Goal: Find specific page/section: Find specific page/section

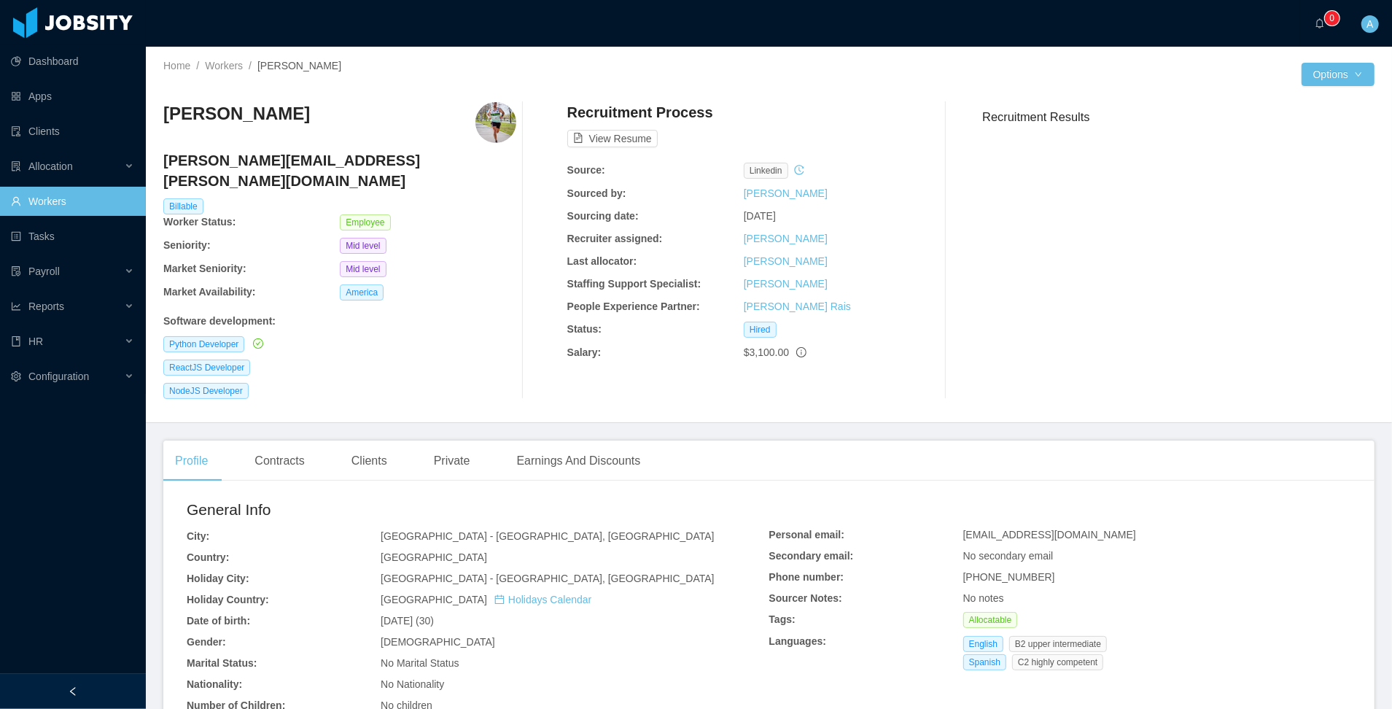
click at [41, 191] on link "Workers" at bounding box center [72, 201] width 123 height 29
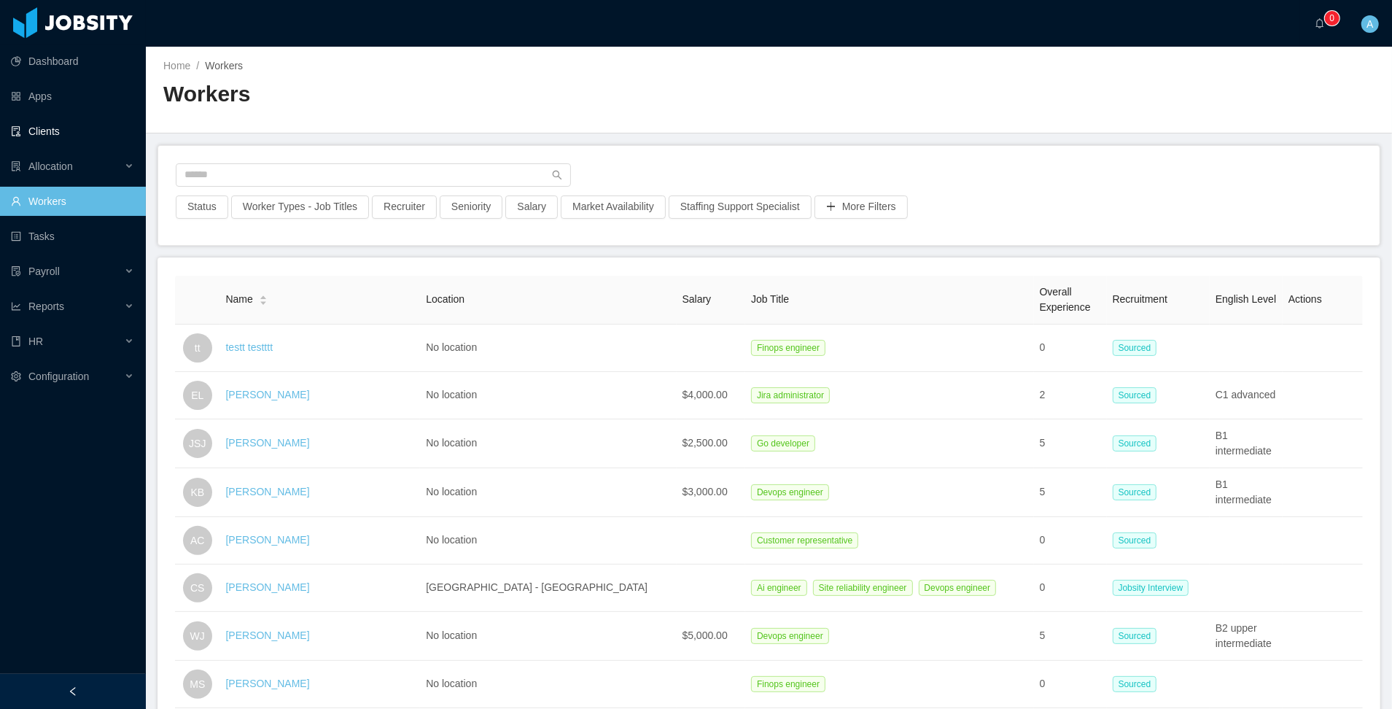
click at [78, 132] on link "Clients" at bounding box center [72, 131] width 123 height 29
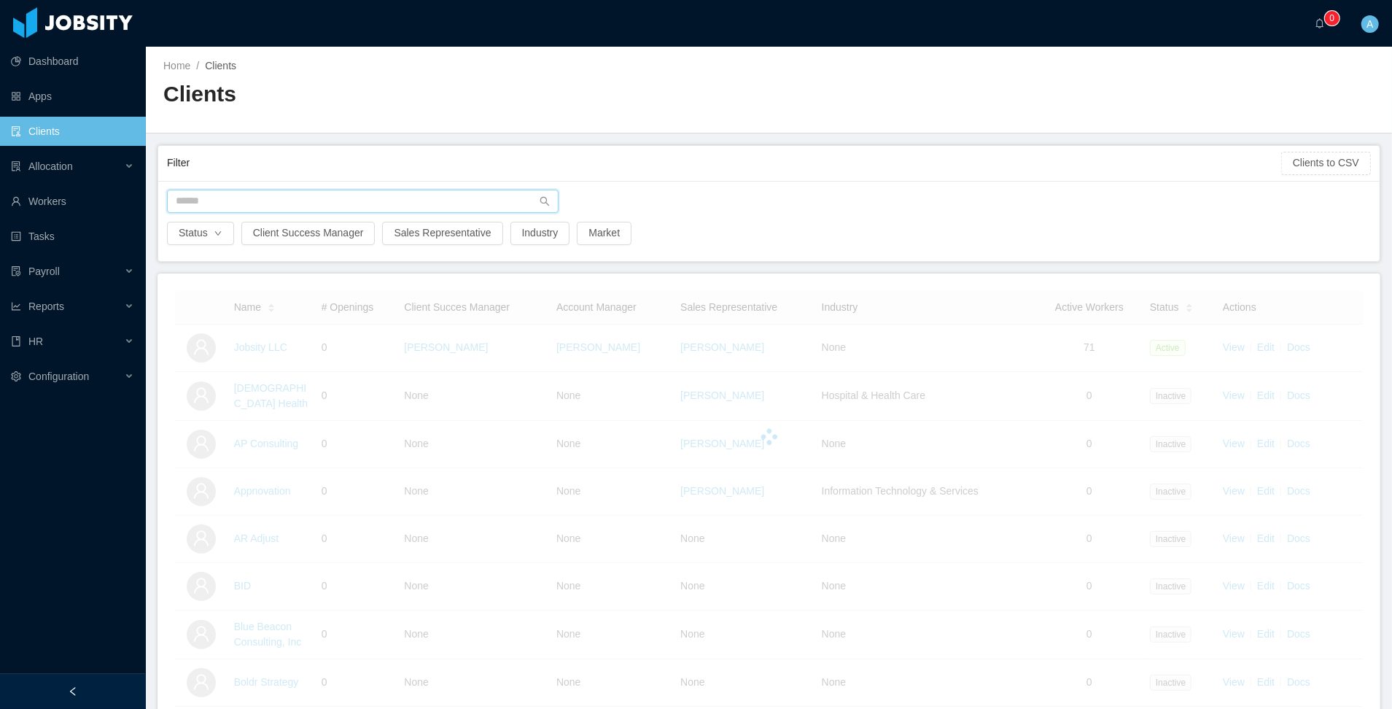
click at [291, 209] on input "text" at bounding box center [362, 201] width 391 height 23
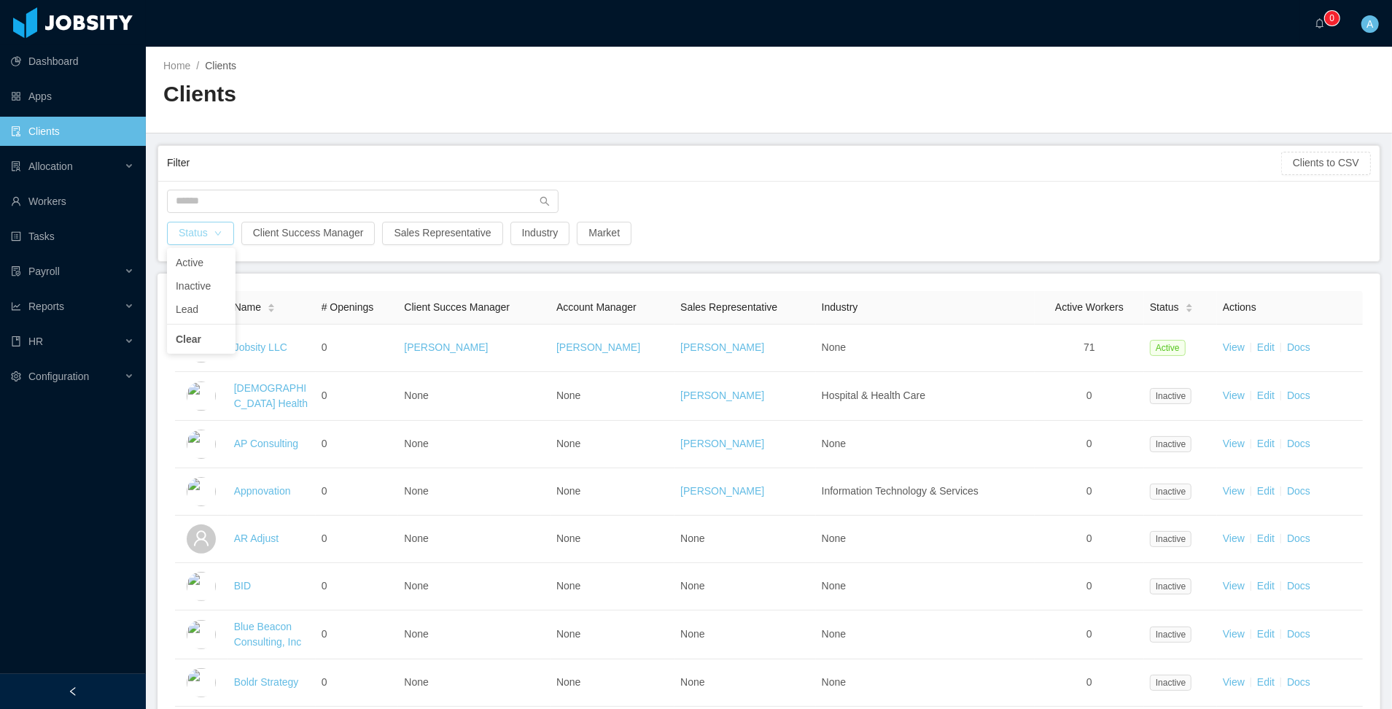
click at [202, 236] on button "Status" at bounding box center [200, 233] width 67 height 23
click at [204, 258] on li "Active" at bounding box center [201, 262] width 69 height 23
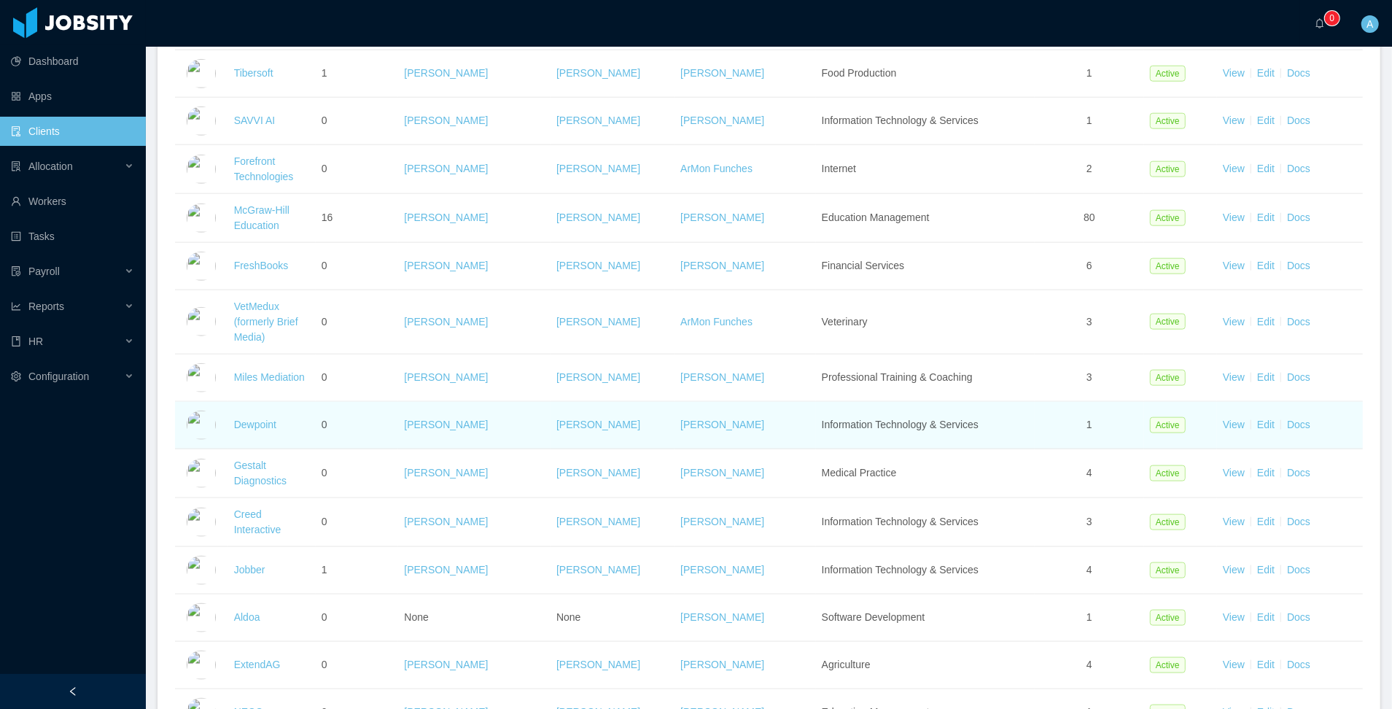
scroll to position [1178, 0]
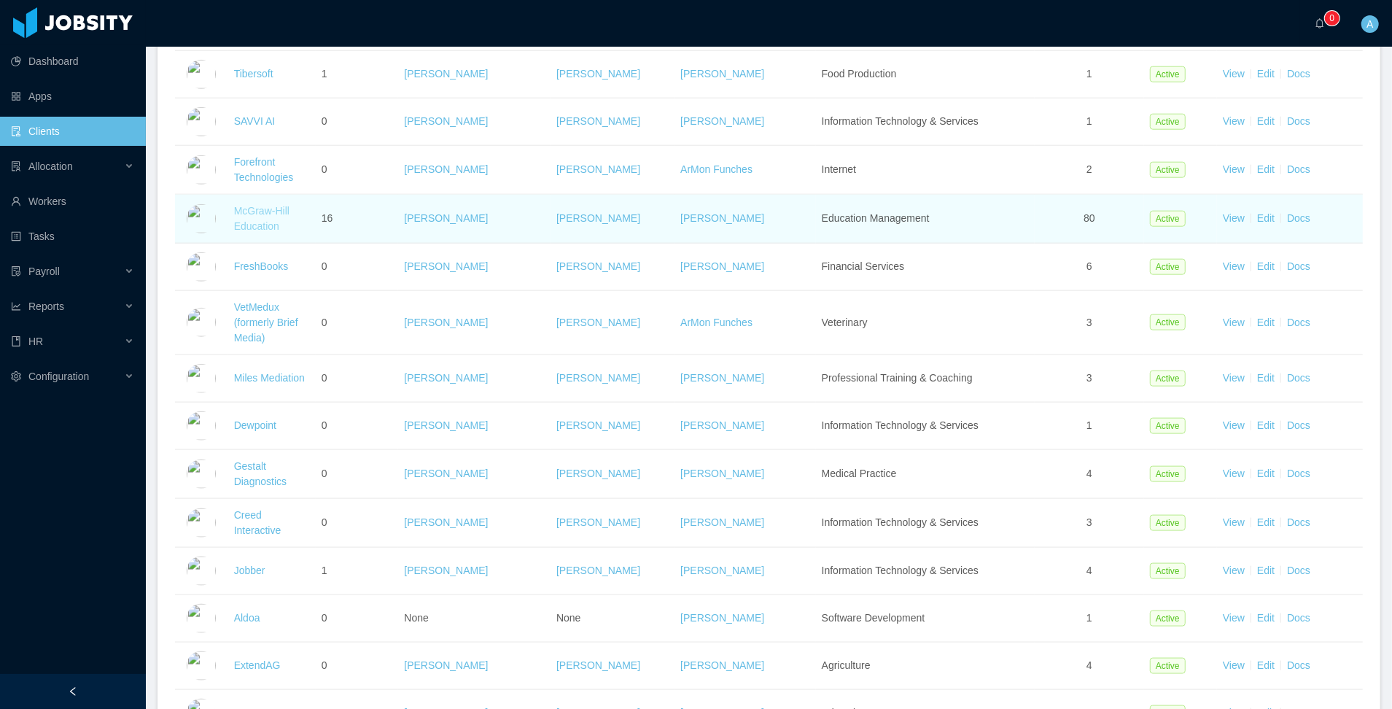
click at [252, 230] on link "McGraw-Hill Education" at bounding box center [261, 218] width 55 height 27
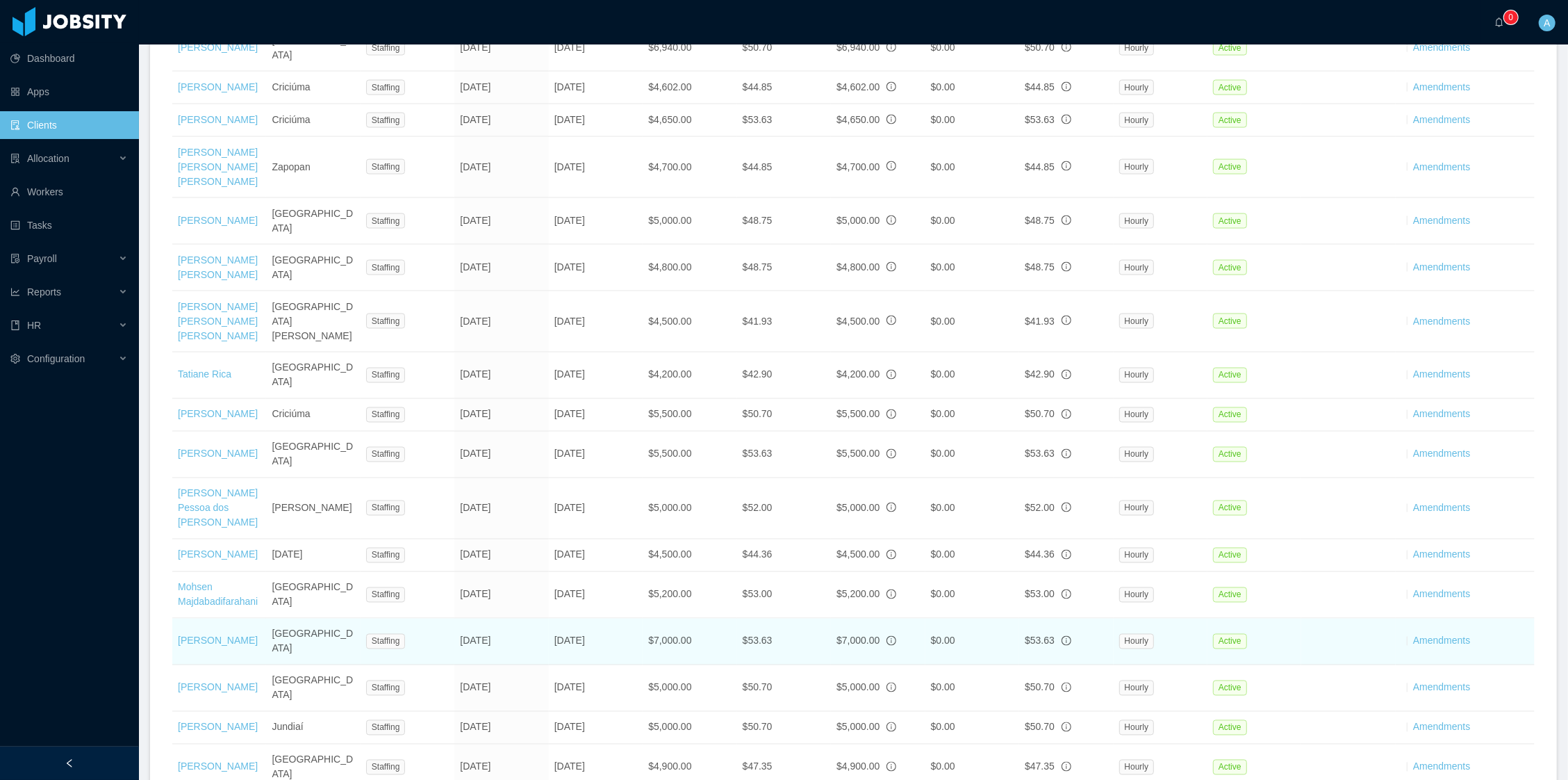
scroll to position [2061, 0]
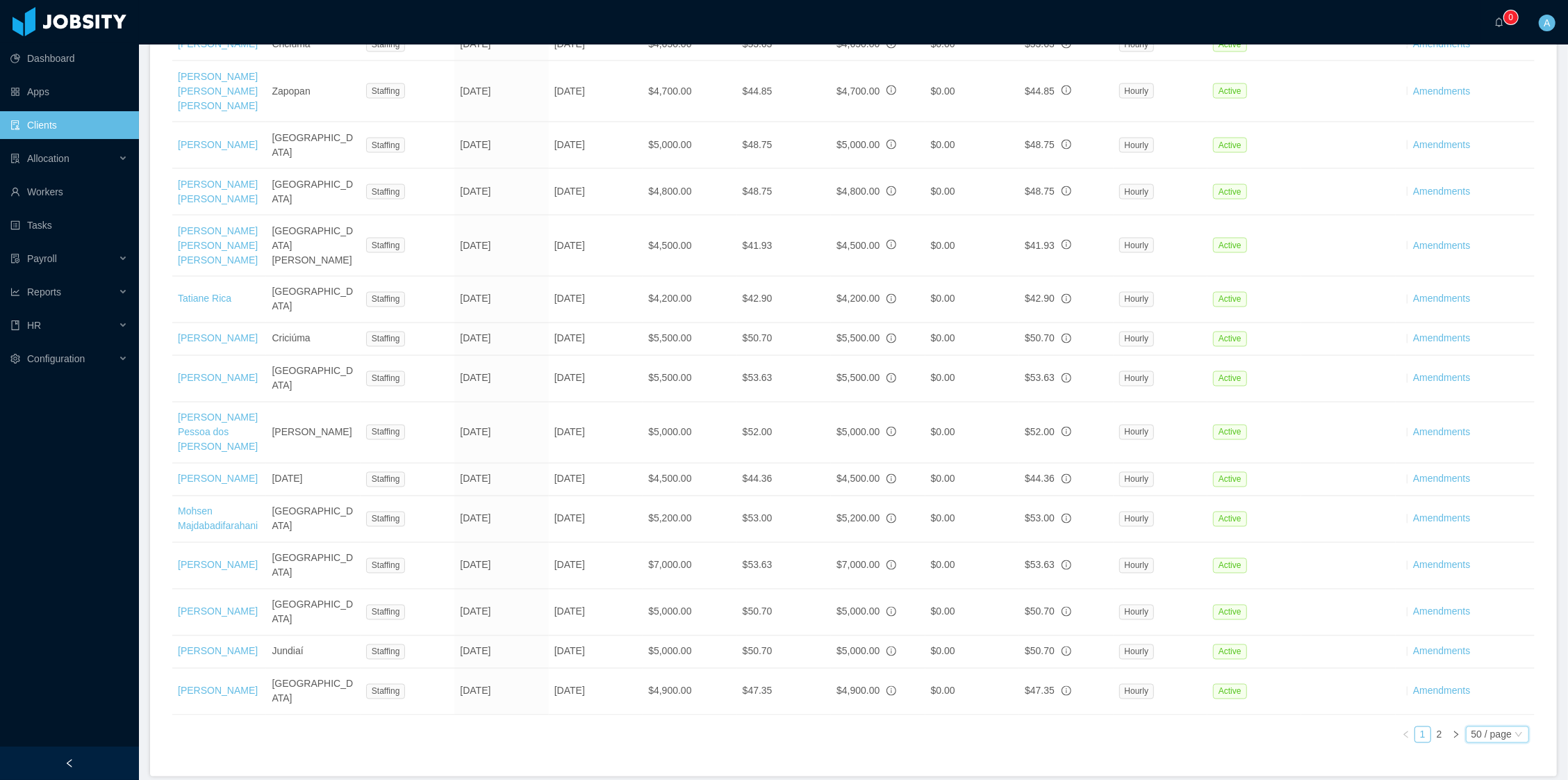
click at [1326, 675] on div "50 / page" at bounding box center [1492, 735] width 40 height 15
click at [1326, 565] on li "100 / page" at bounding box center [1482, 554] width 66 height 22
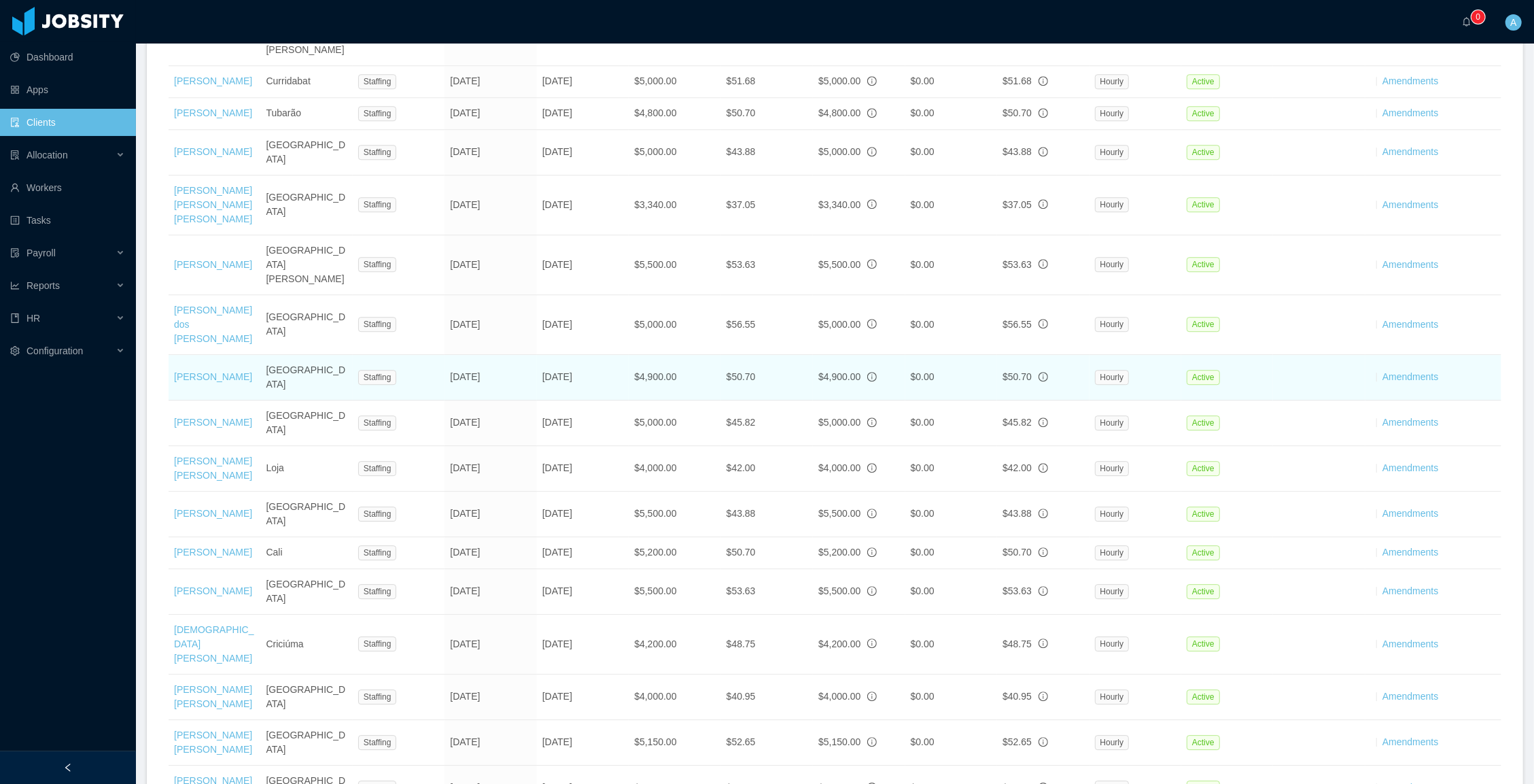
scroll to position [3306, 0]
